Goal: Task Accomplishment & Management: Manage account settings

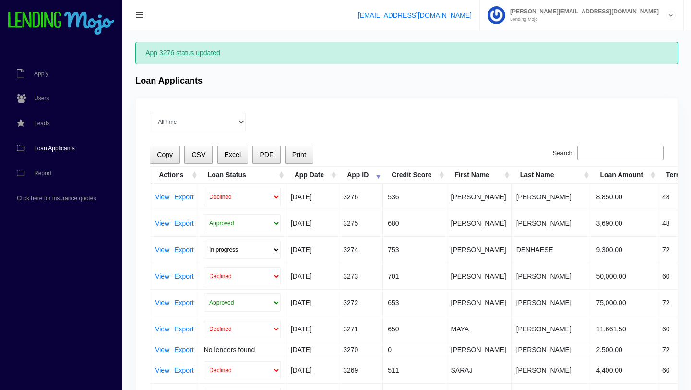
click at [55, 148] on span "Loan Applicants" at bounding box center [54, 148] width 41 height 6
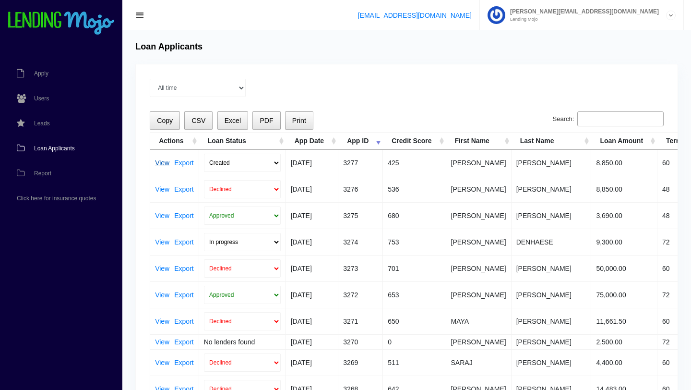
click at [166, 162] on link "View" at bounding box center [162, 162] width 14 height 7
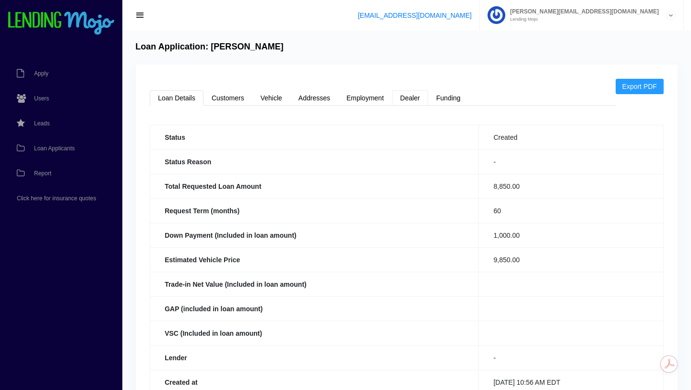
click at [411, 99] on link "Dealer" at bounding box center [410, 97] width 36 height 15
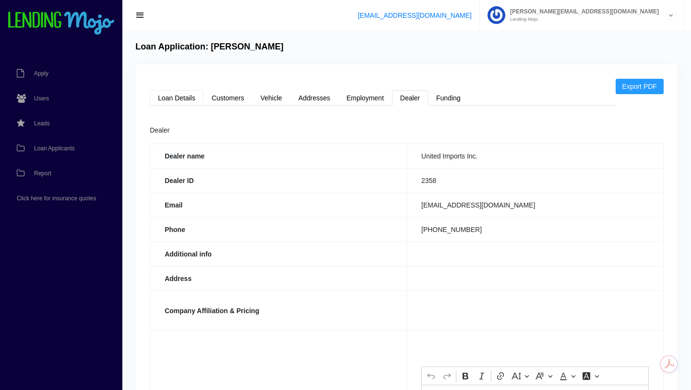
click at [173, 96] on link "Loan Details" at bounding box center [177, 97] width 54 height 15
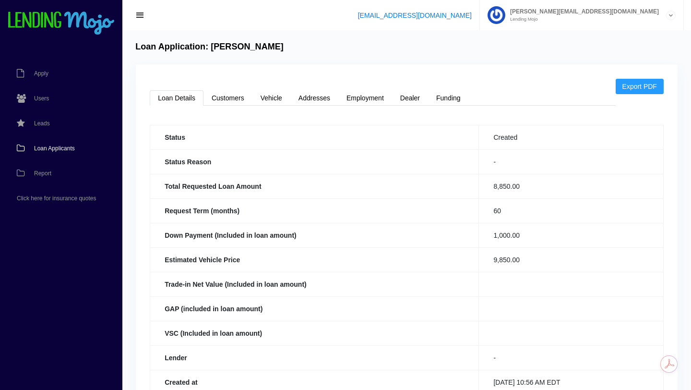
click at [53, 148] on span "Loan Applicants" at bounding box center [54, 148] width 41 height 6
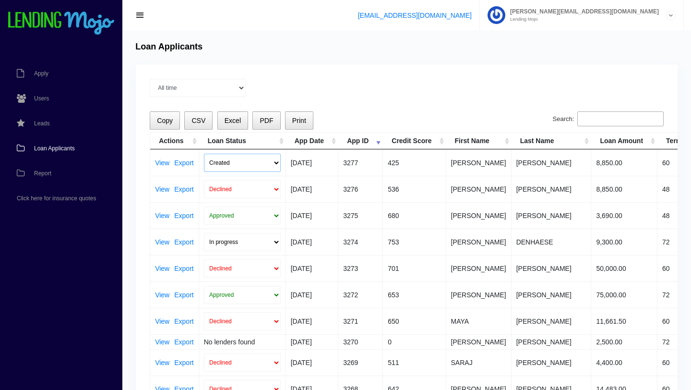
click at [273, 162] on select "Created Submitted" at bounding box center [242, 163] width 77 height 18
select select "submitted"
click at [204, 154] on select "Created Submitted" at bounding box center [242, 163] width 77 height 18
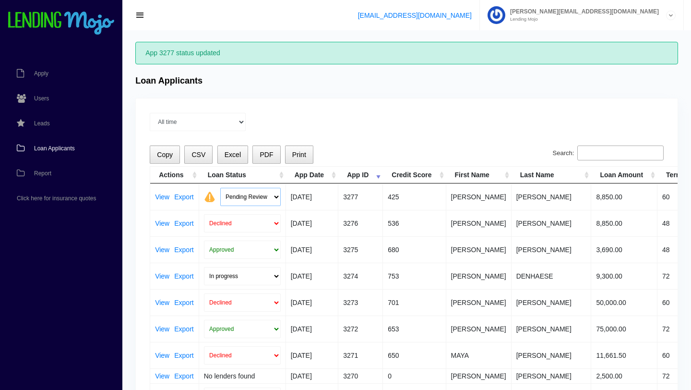
click at [276, 198] on select "Pending Review Approve Decline Unqualified" at bounding box center [250, 197] width 60 height 18
select select "declined"
click at [220, 188] on select "Pending Review Approve Decline Unqualified" at bounding box center [250, 197] width 60 height 18
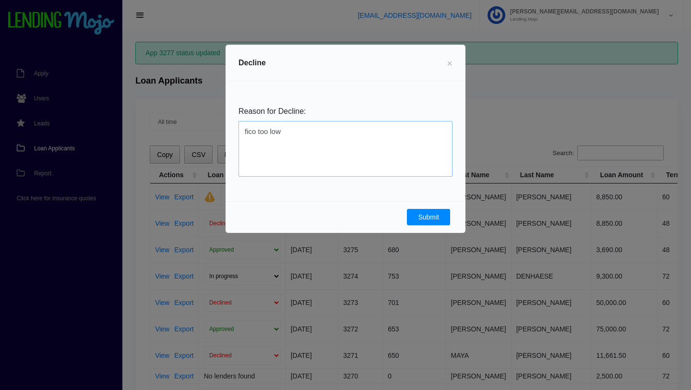
type textarea "fico too low"
click at [423, 216] on button "Submit" at bounding box center [428, 217] width 43 height 16
